Goal: Find specific fact

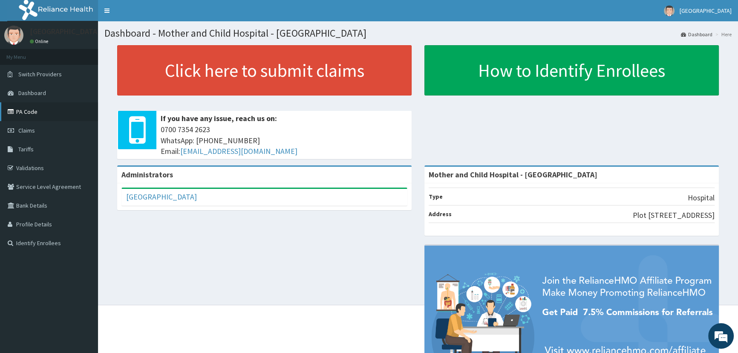
click at [32, 112] on link "PA Code" at bounding box center [49, 111] width 98 height 19
click at [38, 112] on link "PA Code" at bounding box center [49, 111] width 98 height 19
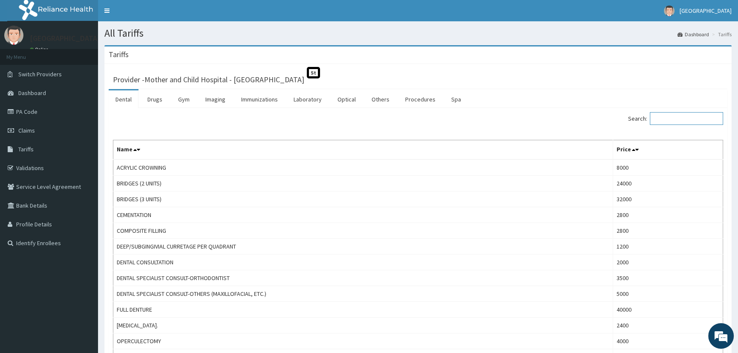
drag, startPoint x: 666, startPoint y: 120, endPoint x: 673, endPoint y: 124, distance: 8.6
click at [666, 120] on input "Search:" at bounding box center [686, 118] width 73 height 13
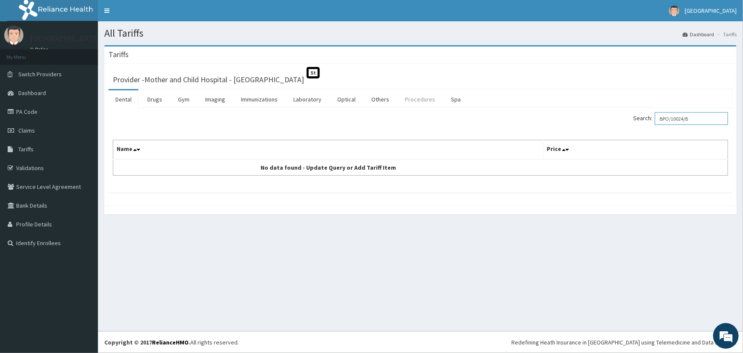
type input "BPO/10024/B"
click at [409, 100] on link "Procedures" at bounding box center [420, 99] width 44 height 18
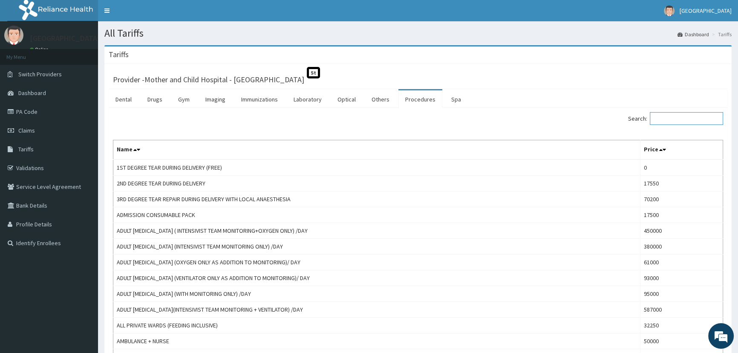
click at [673, 113] on input "Search:" at bounding box center [686, 118] width 73 height 13
type input "V"
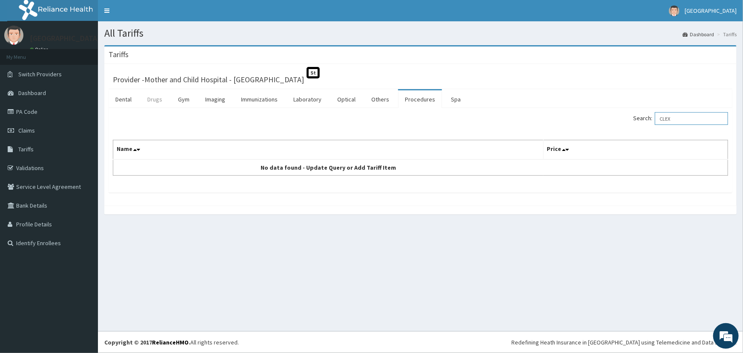
type input "CLEX"
click at [153, 100] on link "Drugs" at bounding box center [155, 99] width 29 height 18
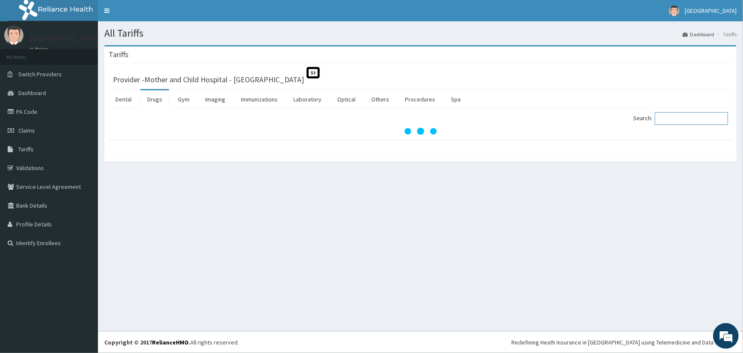
click at [680, 119] on input "Search:" at bounding box center [691, 118] width 73 height 13
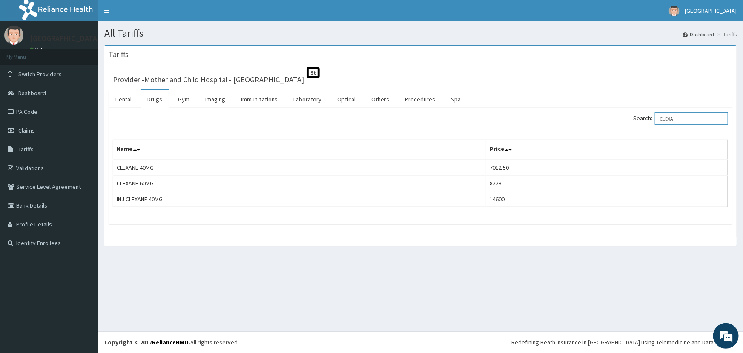
type input "CLEXA"
